Goal: Task Accomplishment & Management: Manage account settings

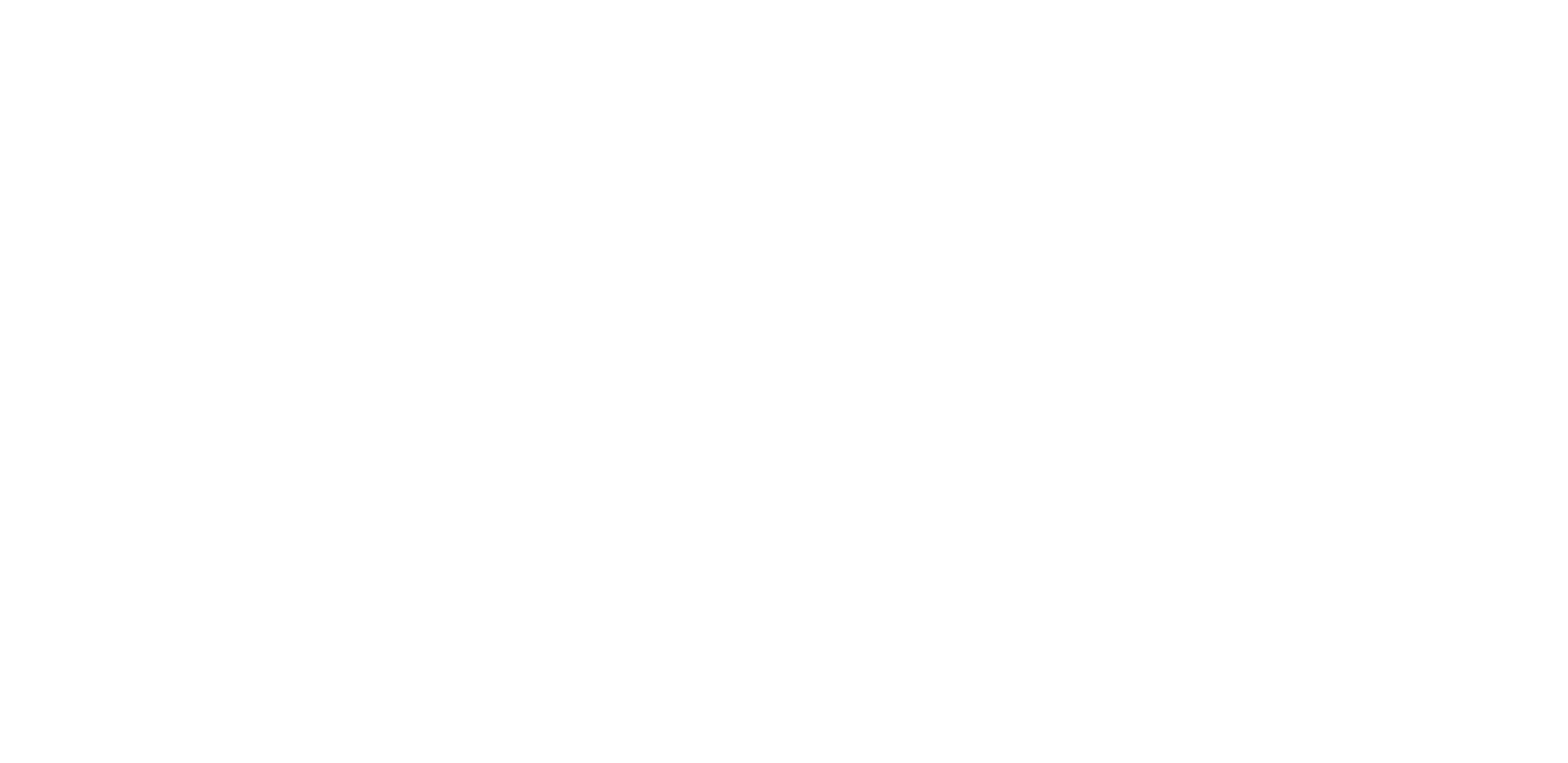
select select "2025"
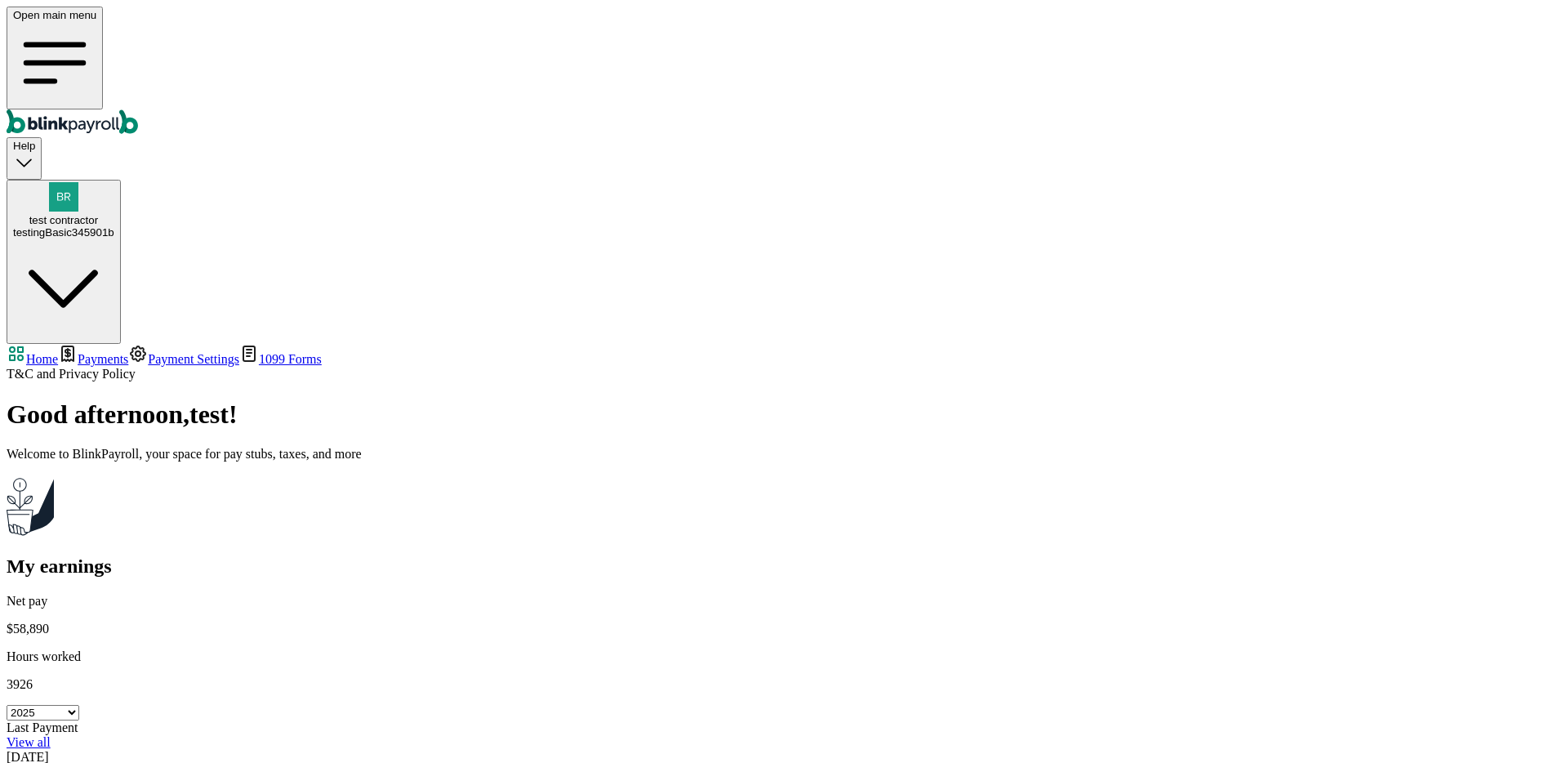
click at [128, 352] on span "Payments" at bounding box center [102, 359] width 51 height 14
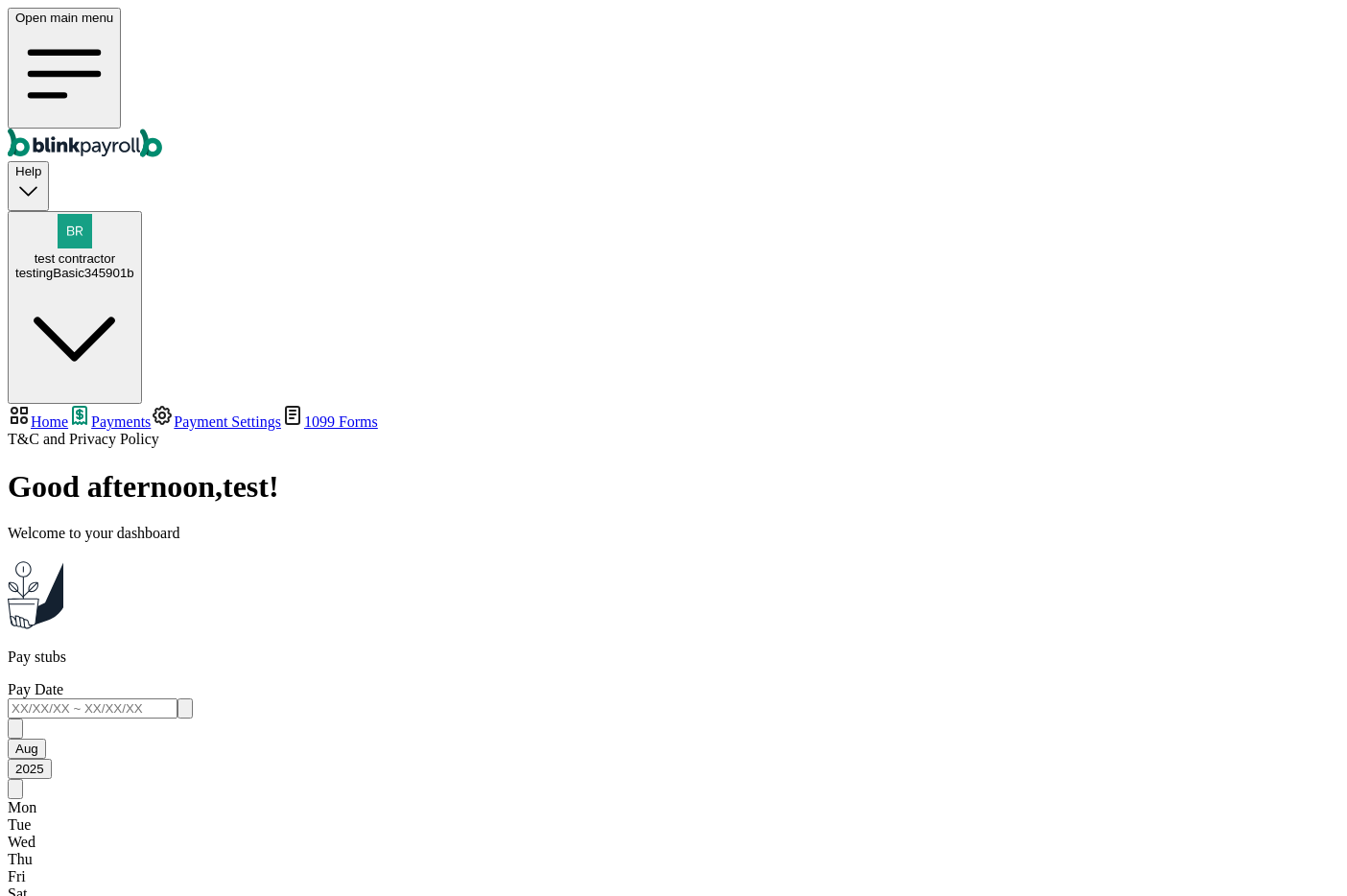
click at [150, 413] on link "Payment Settings" at bounding box center [216, 421] width 131 height 17
click at [150, 413] on span "Payments" at bounding box center [120, 421] width 59 height 17
click at [174, 413] on span "Payment Settings" at bounding box center [227, 421] width 107 height 17
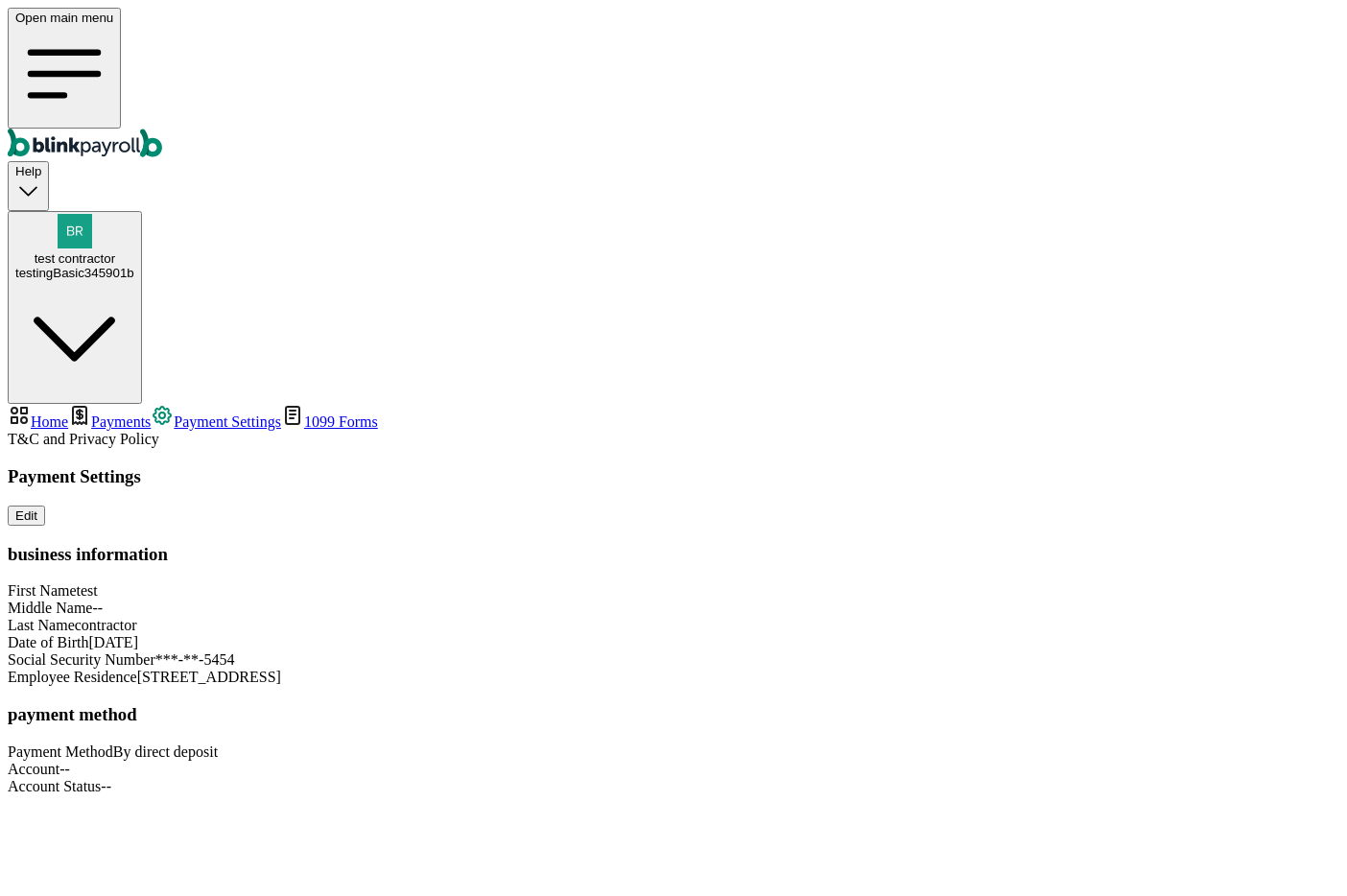
click at [150, 413] on span "Payments" at bounding box center [120, 421] width 59 height 17
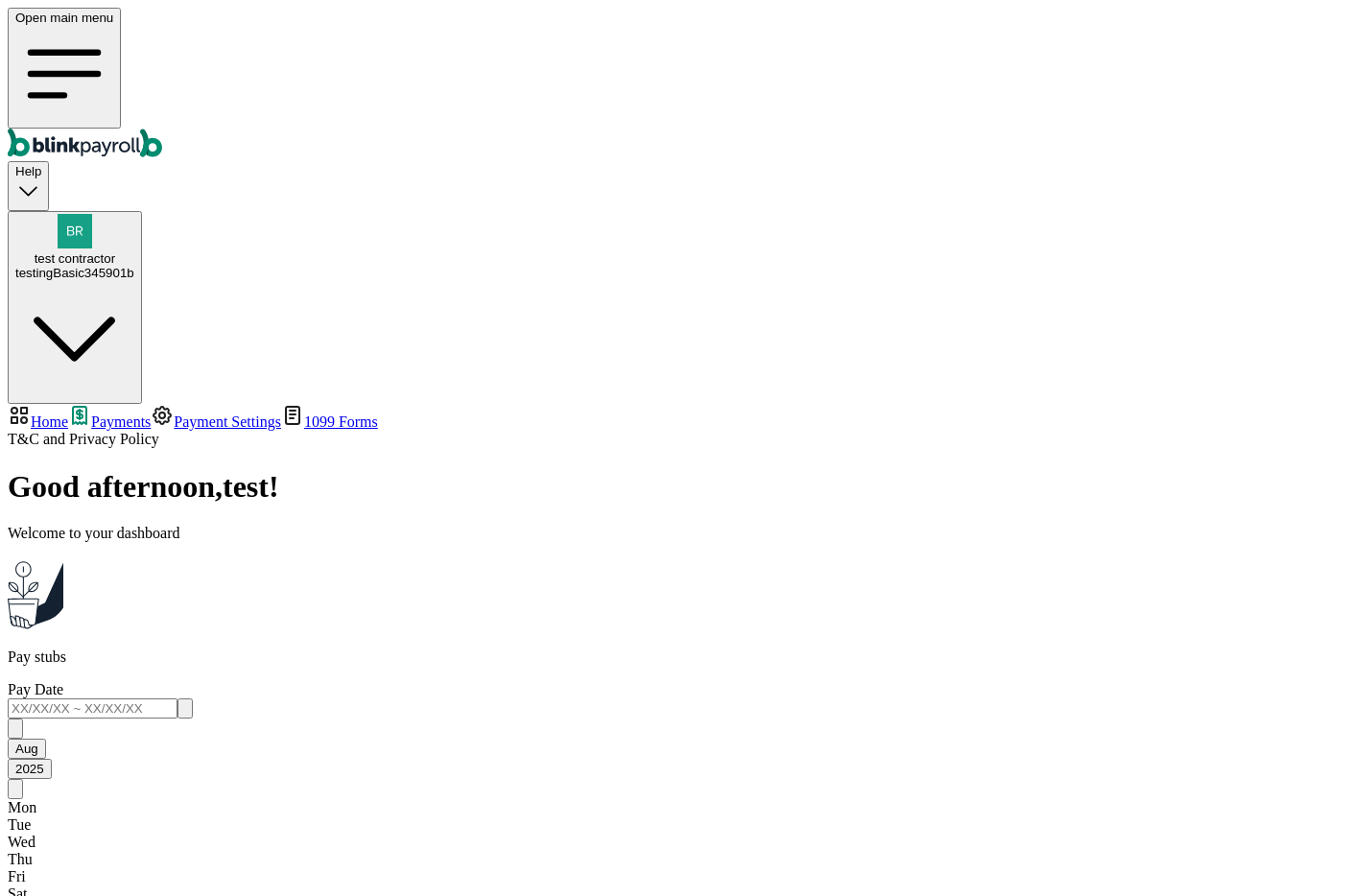
click at [182, 413] on link "Payment Settings" at bounding box center [216, 421] width 131 height 17
click at [150, 413] on span "Payments" at bounding box center [120, 421] width 59 height 17
click at [186, 413] on span "Payment Settings" at bounding box center [227, 421] width 107 height 17
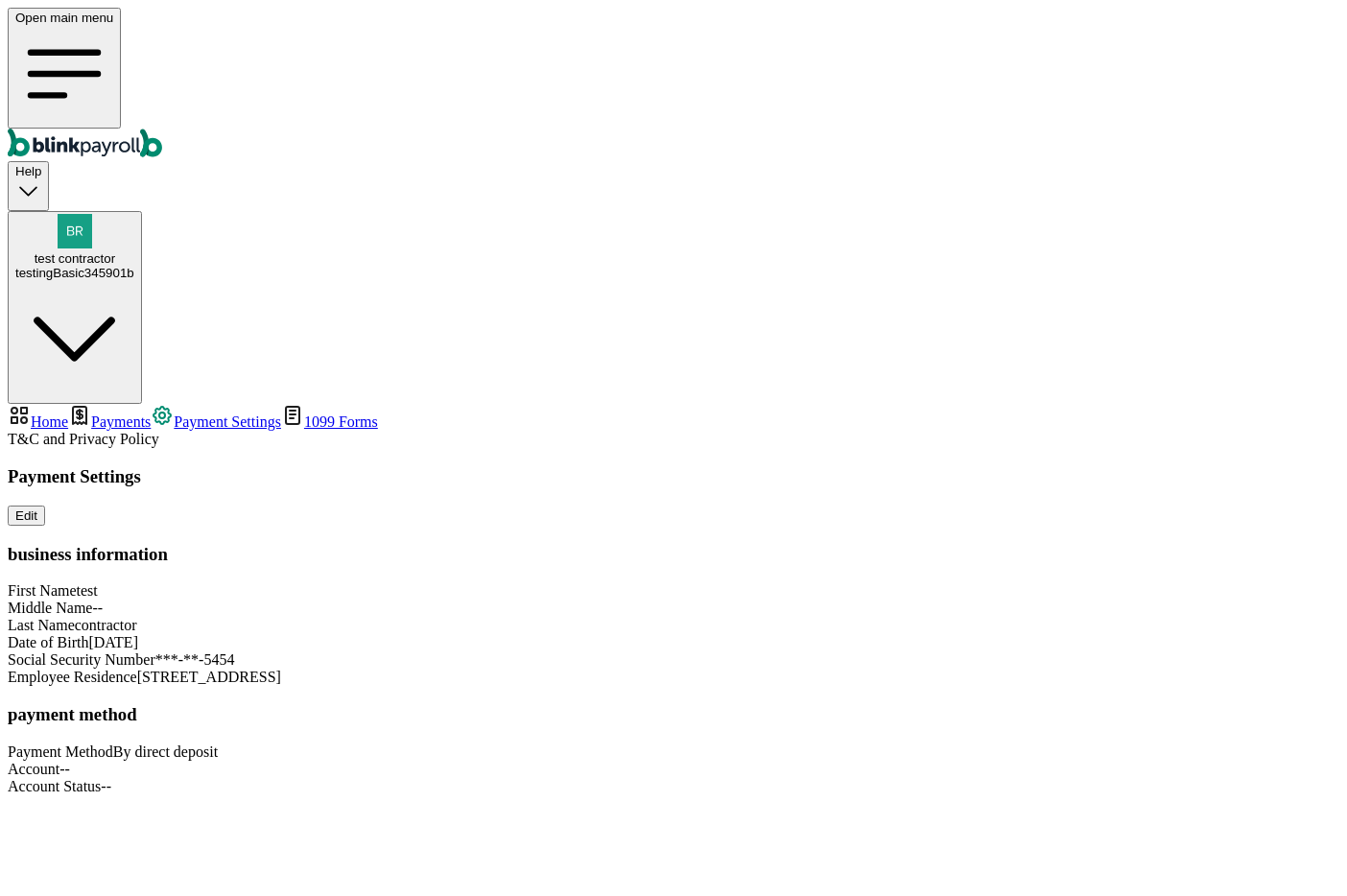
click at [150, 413] on link "Payments" at bounding box center [109, 421] width 83 height 17
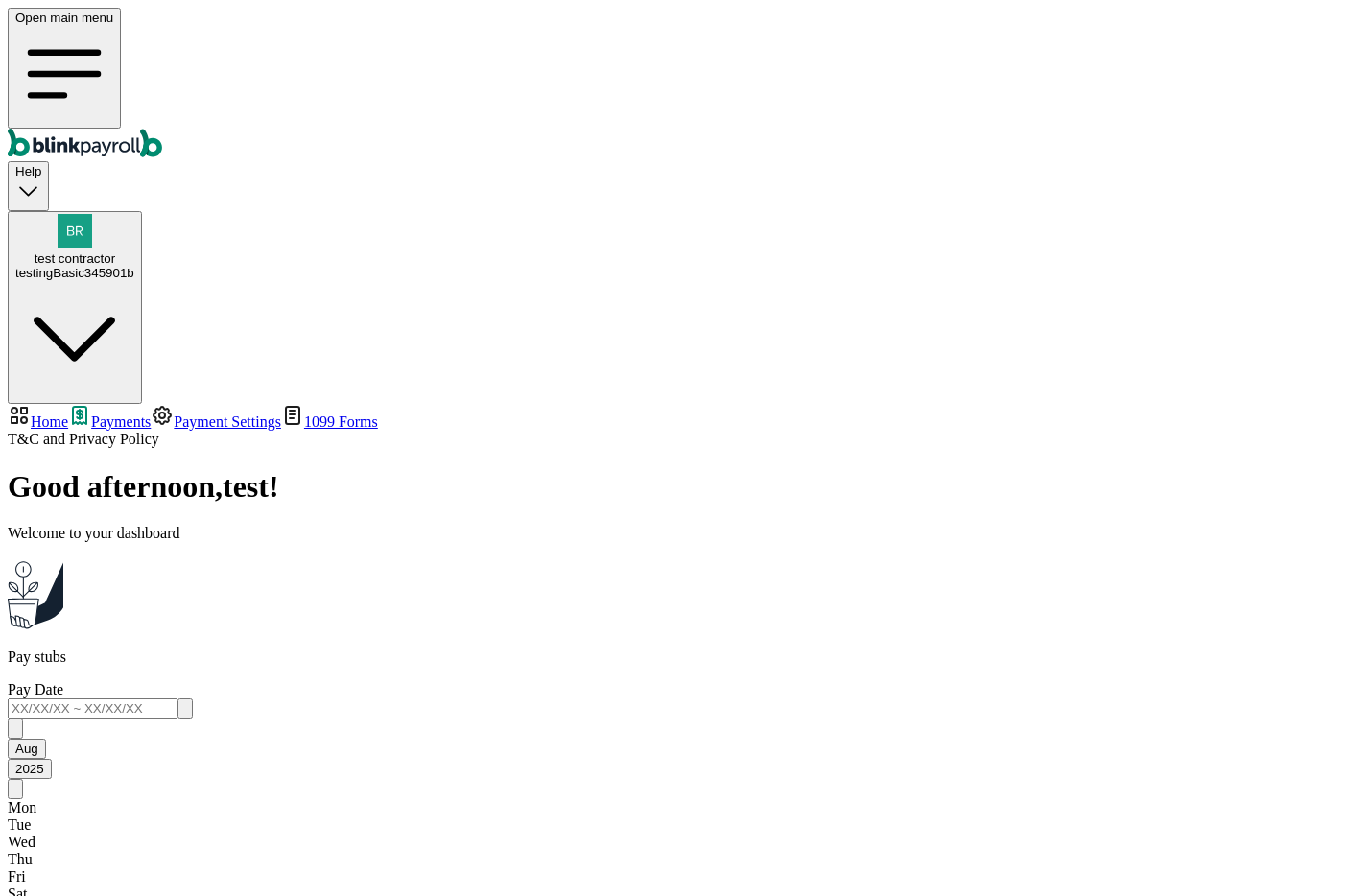
click at [68, 413] on link "Home" at bounding box center [38, 421] width 60 height 17
click at [150, 413] on span "Payments" at bounding box center [120, 421] width 59 height 17
click at [181, 413] on span "Payment Settings" at bounding box center [227, 421] width 107 height 17
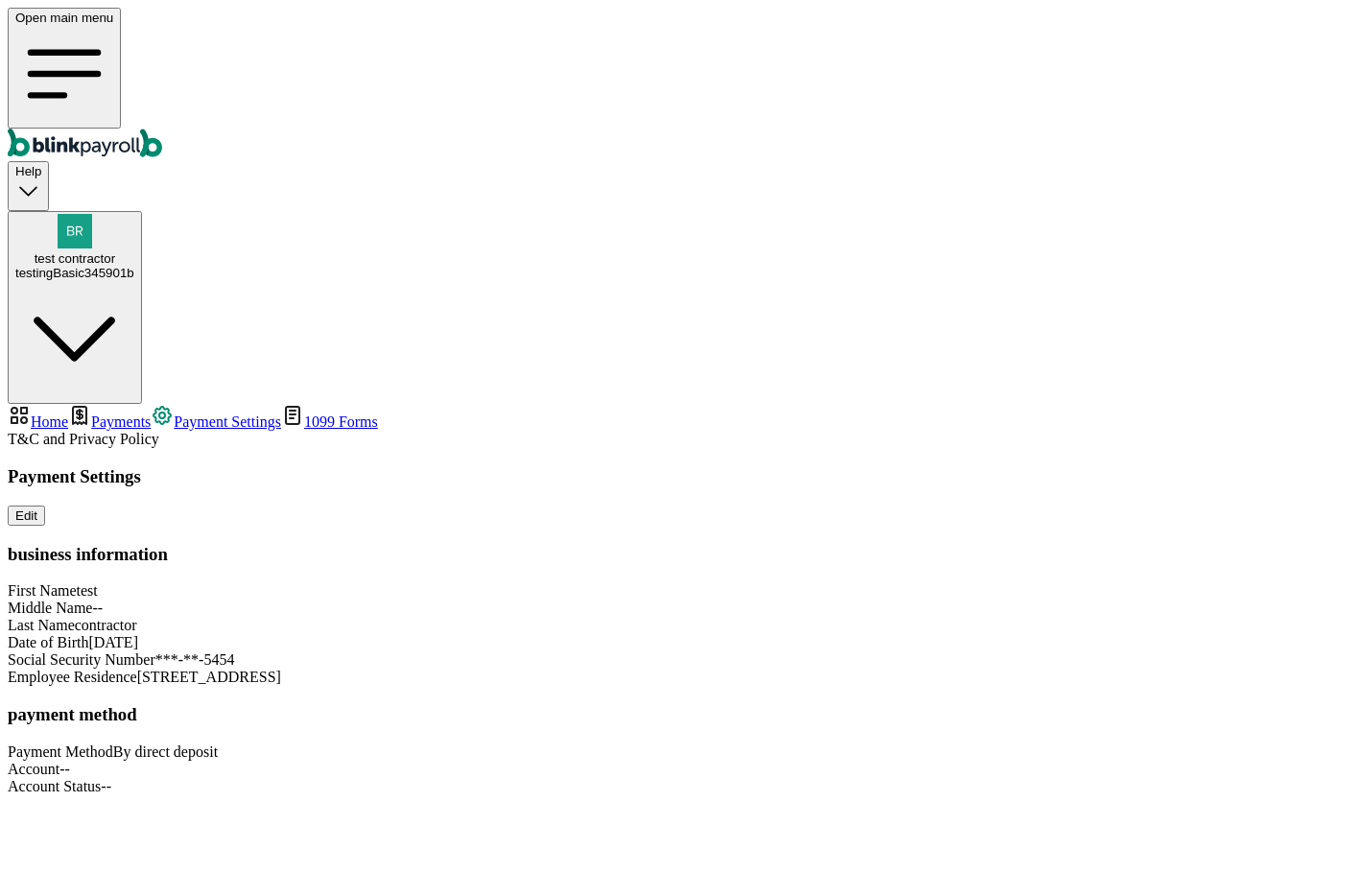
click at [304, 413] on span "1099 Forms" at bounding box center [341, 421] width 74 height 17
click at [177, 413] on span "Payment Settings" at bounding box center [227, 421] width 107 height 17
click at [150, 413] on span "Payments" at bounding box center [120, 421] width 59 height 17
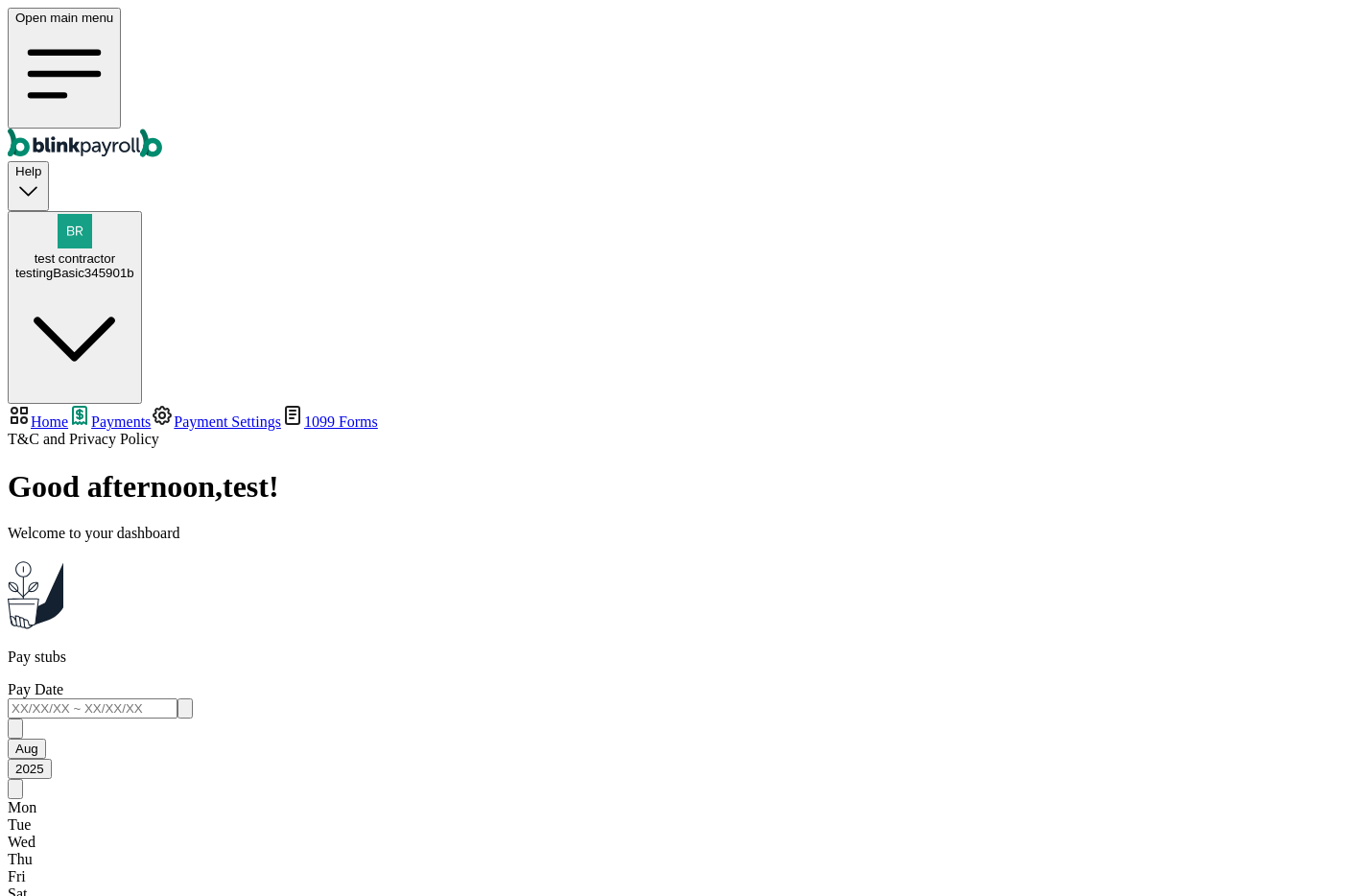
click at [68, 413] on span "Home" at bounding box center [49, 421] width 37 height 17
select select "2025"
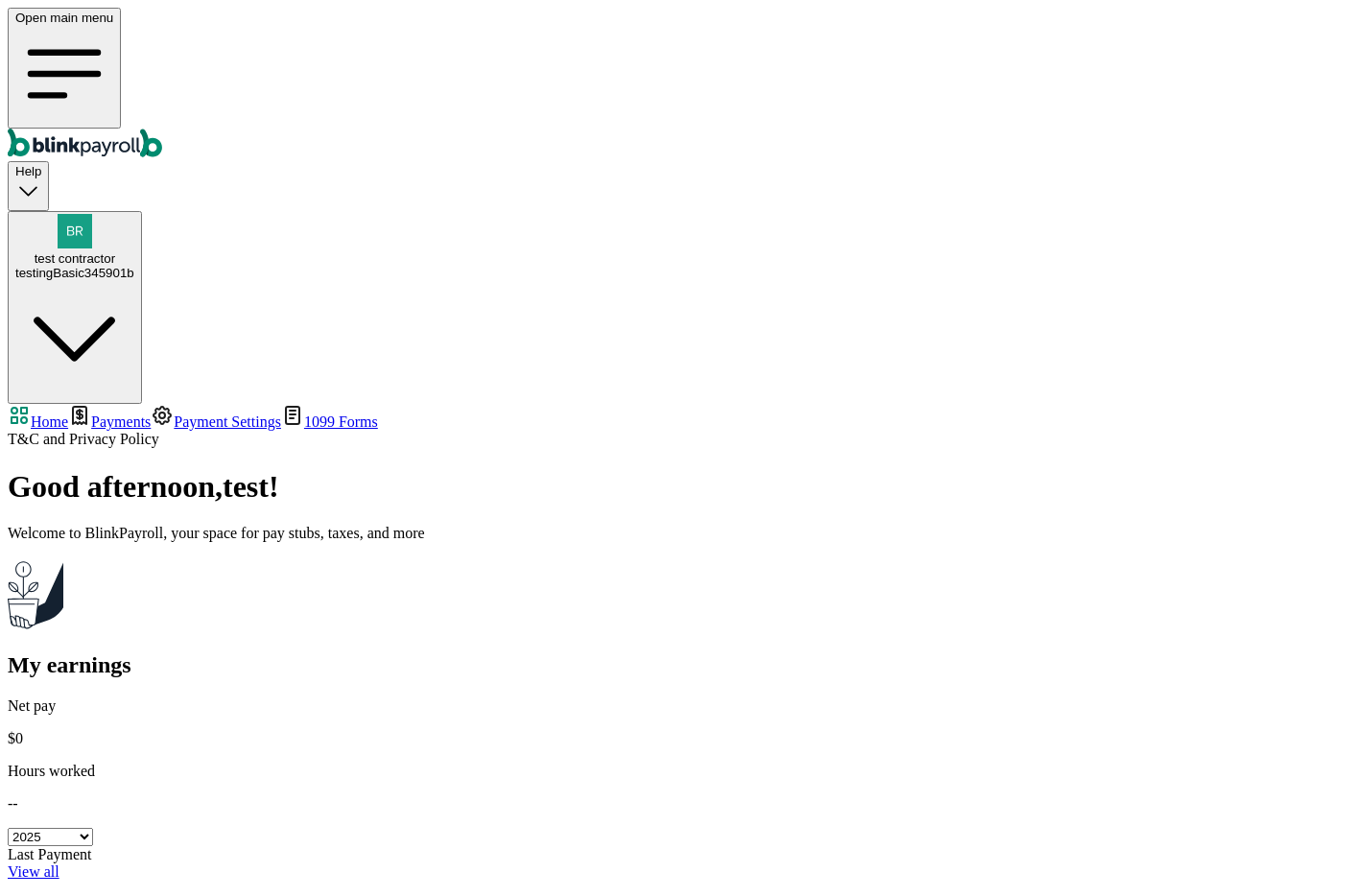
click at [150, 413] on span "Payments" at bounding box center [120, 421] width 59 height 17
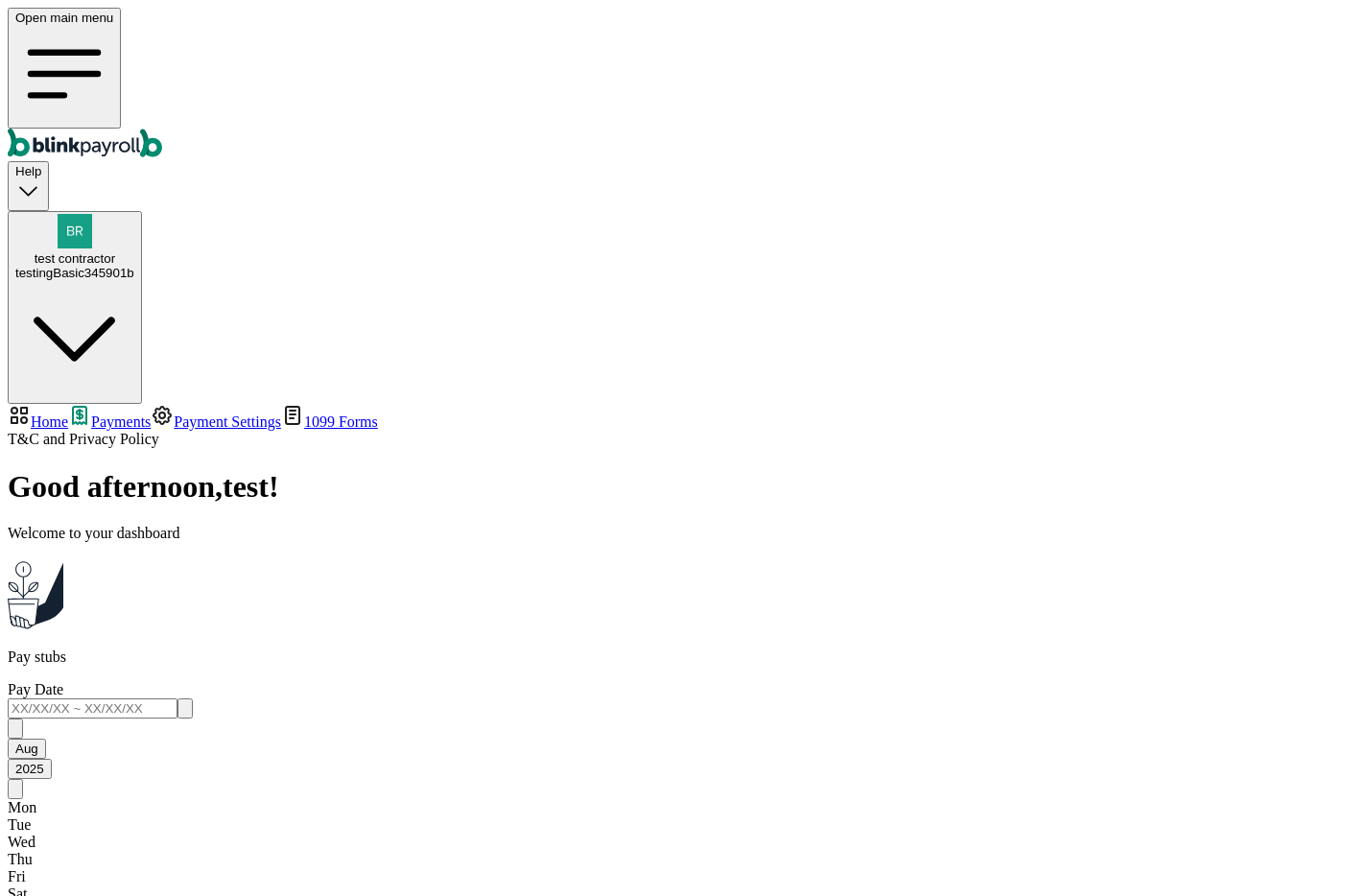
click at [173, 413] on link "Payment Settings" at bounding box center [216, 421] width 131 height 17
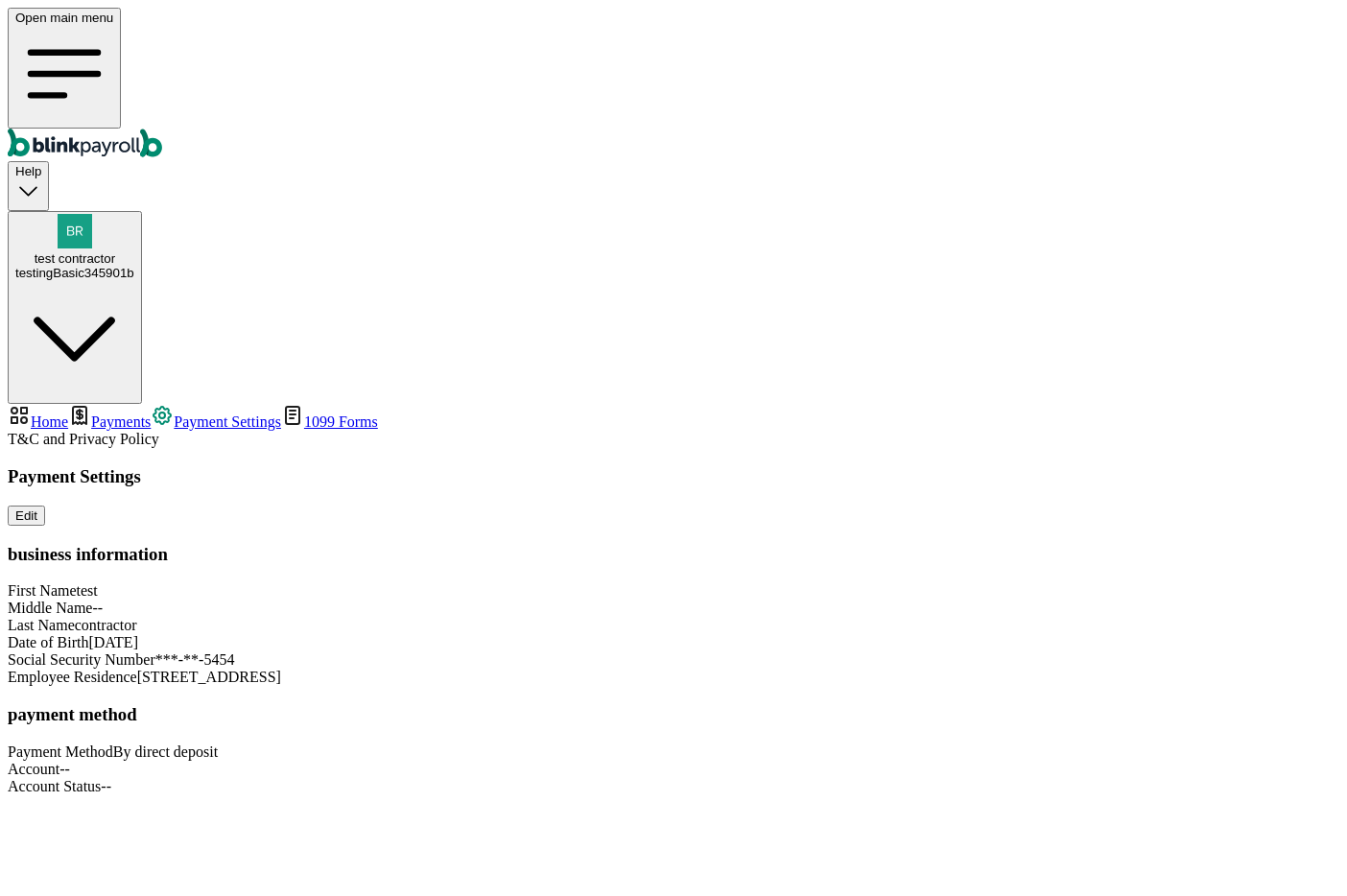
click at [95, 413] on span "Payments" at bounding box center [120, 421] width 59 height 17
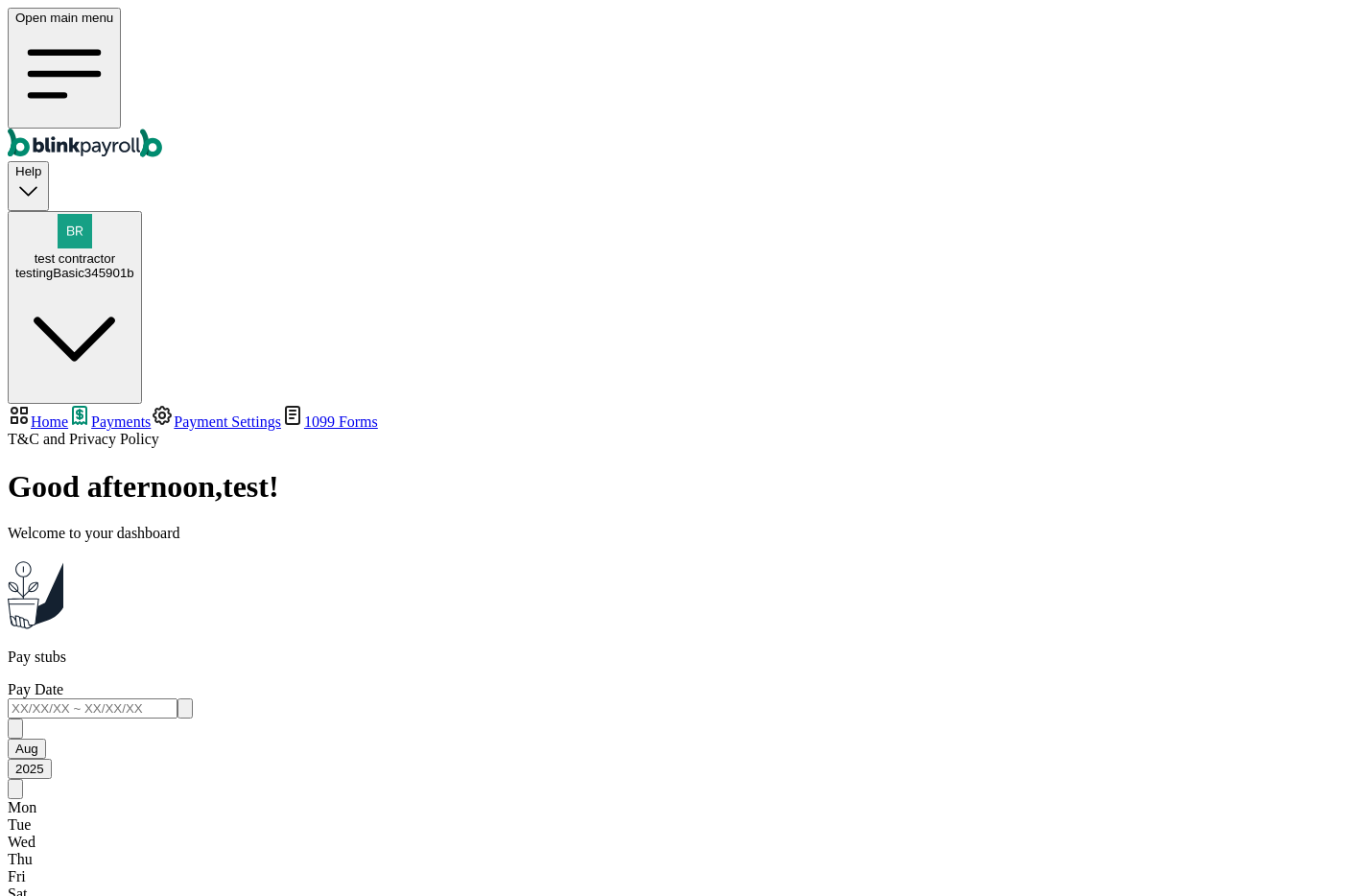
click at [135, 266] on div "testingBasic345901b" at bounding box center [75, 273] width 119 height 15
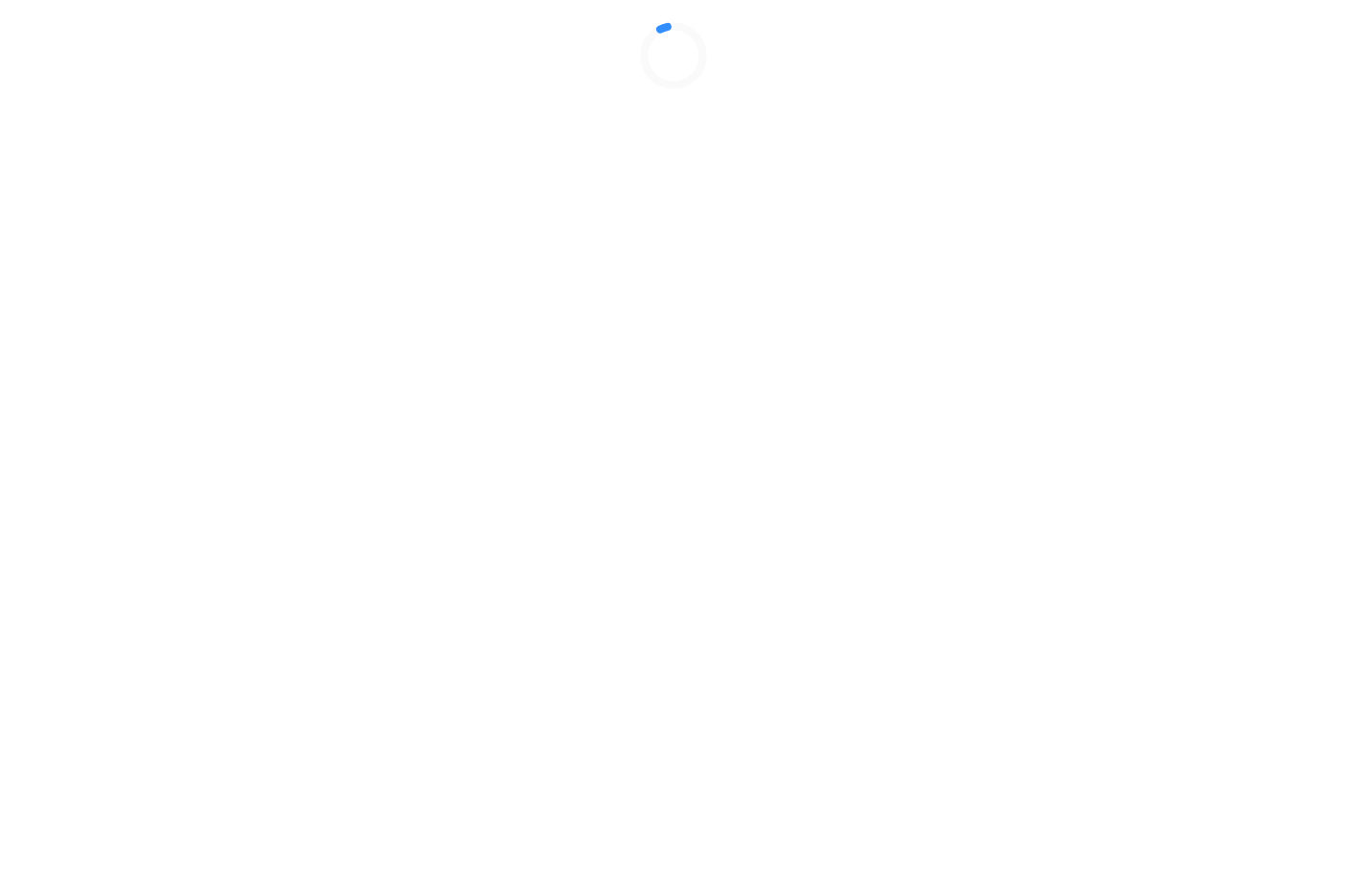
select select "2025"
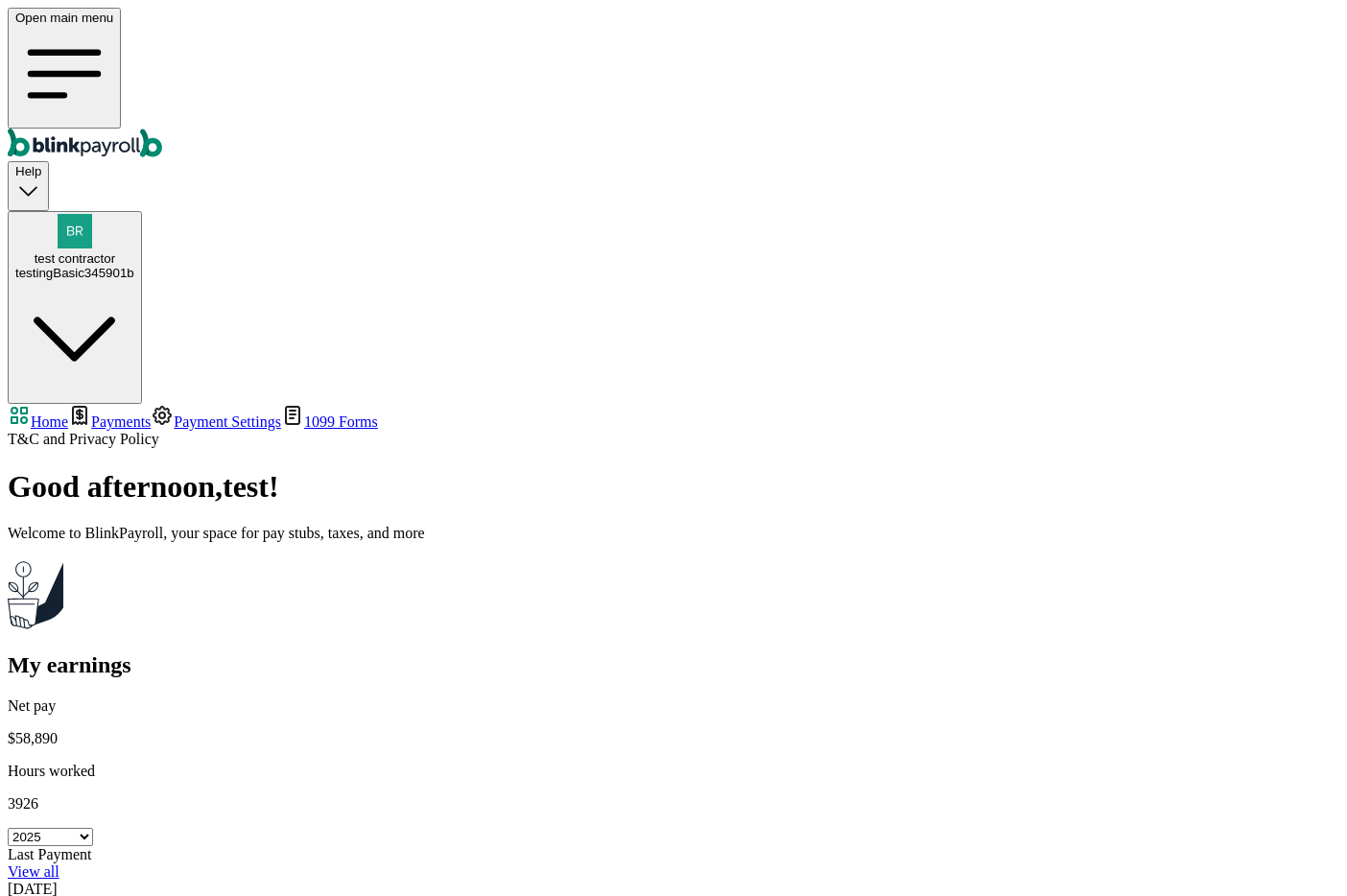
click at [119, 413] on span "Payments" at bounding box center [120, 421] width 59 height 17
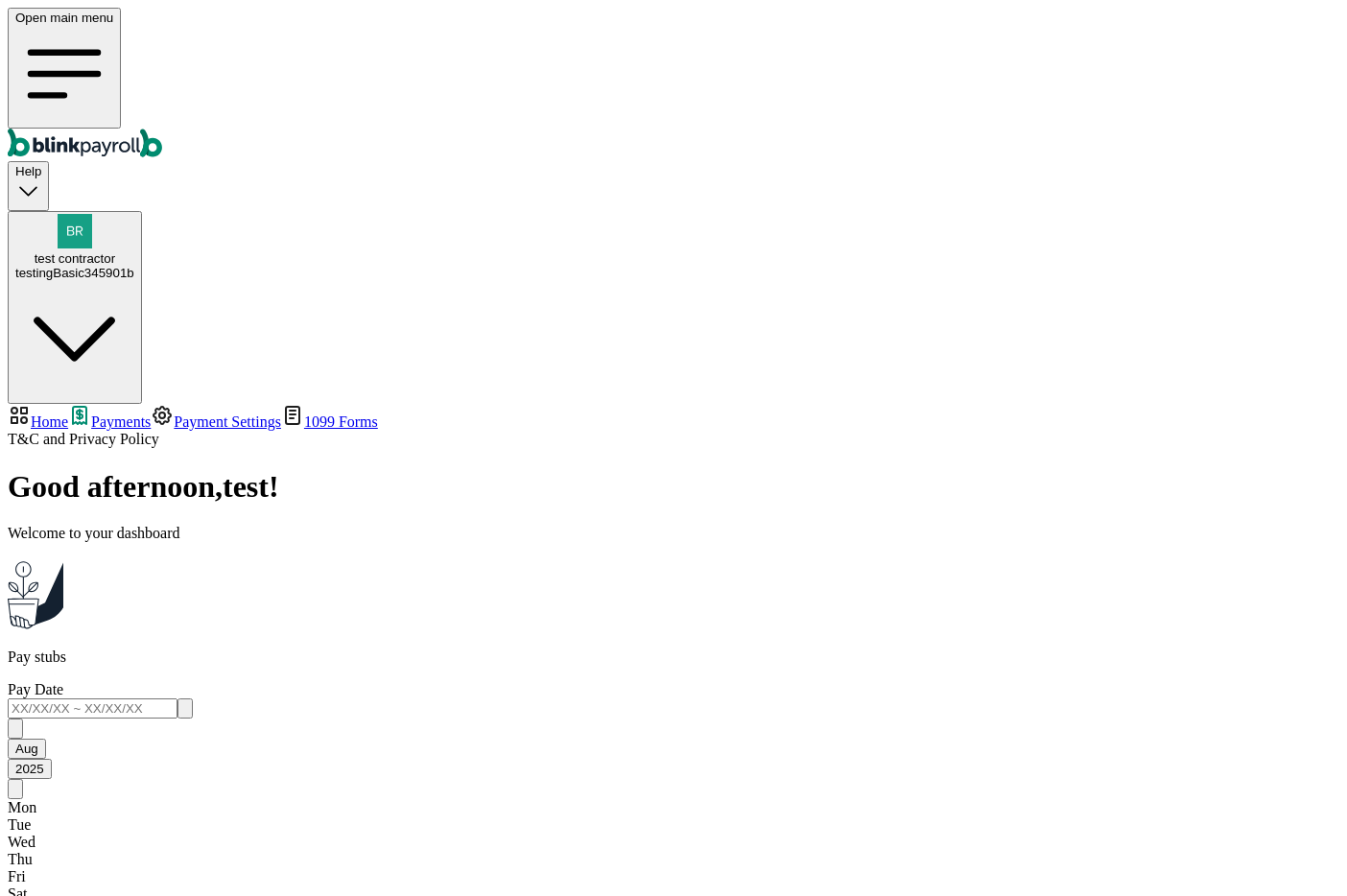
click at [115, 252] on span "test contractor" at bounding box center [74, 258] width 81 height 15
click at [135, 266] on div "testingBasic345901b" at bounding box center [75, 273] width 119 height 15
